Goal: Task Accomplishment & Management: Use online tool/utility

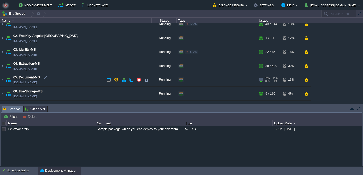
click at [73, 78] on td "05. Document-MS [DOMAIN_NAME]" at bounding box center [75, 80] width 151 height 14
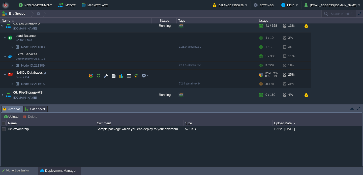
scroll to position [76, 0]
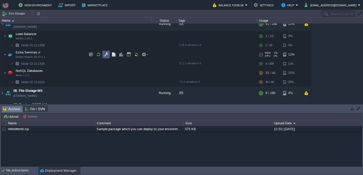
click at [105, 53] on button "button" at bounding box center [106, 54] width 5 height 5
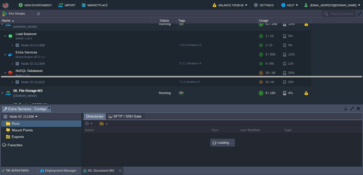
drag, startPoint x: 114, startPoint y: 110, endPoint x: 103, endPoint y: 76, distance: 36.2
click at [103, 76] on body "New Environment Import Marketplace Bonus ₹0.00 Upgrade Account Balance ₹2536.56…" at bounding box center [181, 87] width 363 height 175
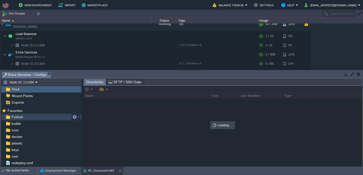
click at [55, 116] on div "Publish" at bounding box center [41, 117] width 80 height 7
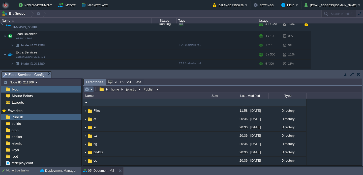
click at [90, 91] on em at bounding box center [89, 89] width 8 height 5
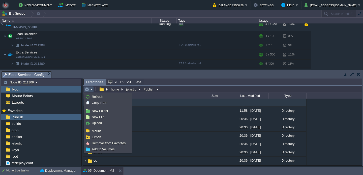
click at [98, 126] on li at bounding box center [108, 127] width 47 height 2
click at [99, 121] on link "Upload" at bounding box center [108, 123] width 46 height 6
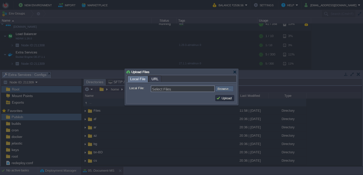
click at [224, 90] on input "file" at bounding box center [202, 89] width 64 height 6
type input "C:\fakepath\PdfGenerateMicroservice.dll"
type input "PdfGenerateMicroservice.dll"
click at [226, 101] on td "Upload" at bounding box center [224, 98] width 19 height 6
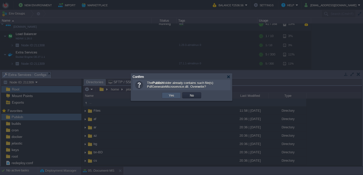
click at [173, 96] on button "Yes" at bounding box center [171, 95] width 9 height 5
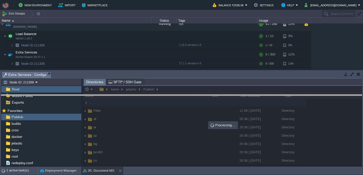
drag, startPoint x: 187, startPoint y: 74, endPoint x: 184, endPoint y: 97, distance: 23.5
click at [184, 97] on body "New Environment Import Marketplace Bonus ₹0.00 Upgrade Account Balance ₹2536.56…" at bounding box center [181, 87] width 363 height 175
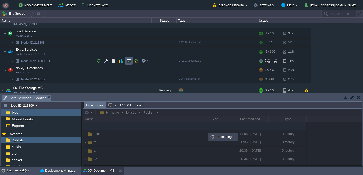
scroll to position [79, 0]
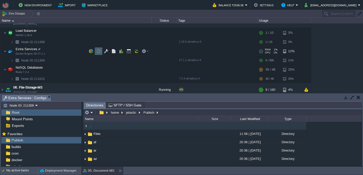
click at [99, 53] on button "button" at bounding box center [98, 51] width 5 height 5
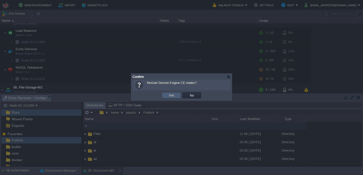
click at [165, 97] on td "Yes" at bounding box center [171, 95] width 19 height 6
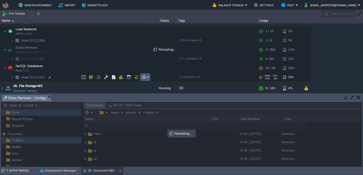
scroll to position [81, 0]
